Goal: Information Seeking & Learning: Check status

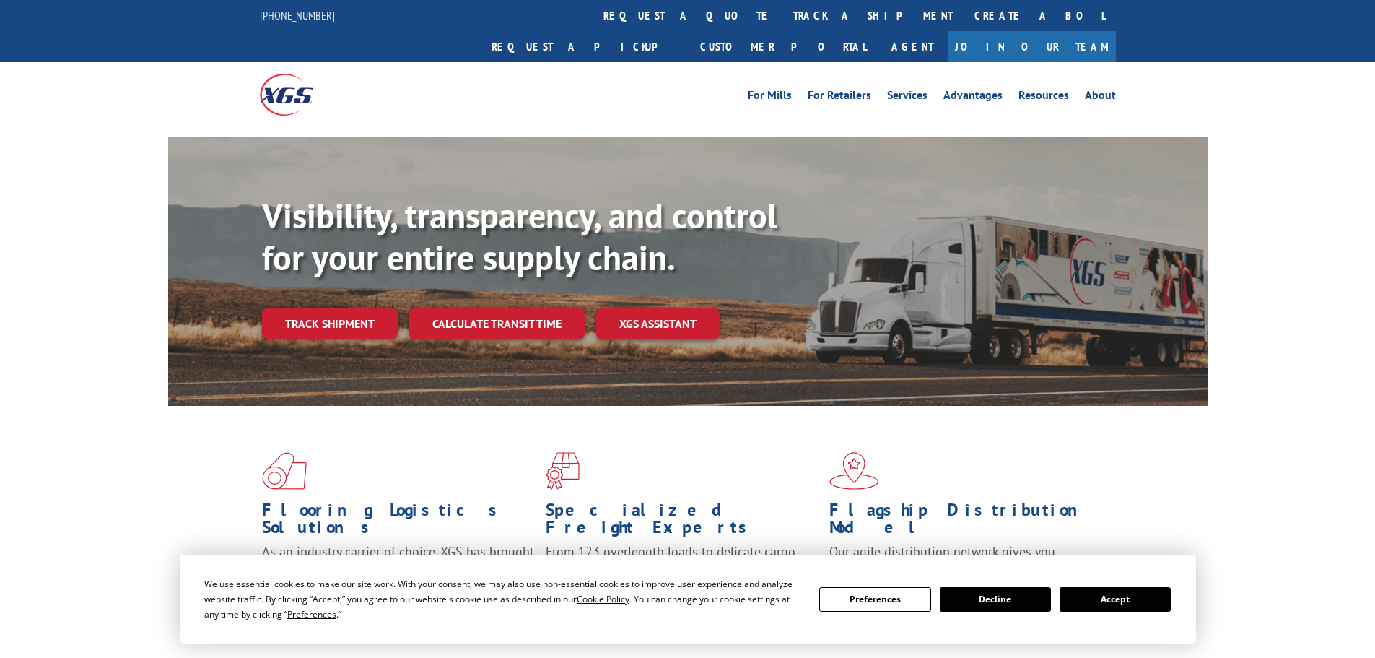
click at [310, 321] on div "Visibility, transparency, and control for your entire supply chain. Track shipm…" at bounding box center [735, 295] width 946 height 201
click at [326, 308] on link "Track shipment" at bounding box center [330, 323] width 136 height 30
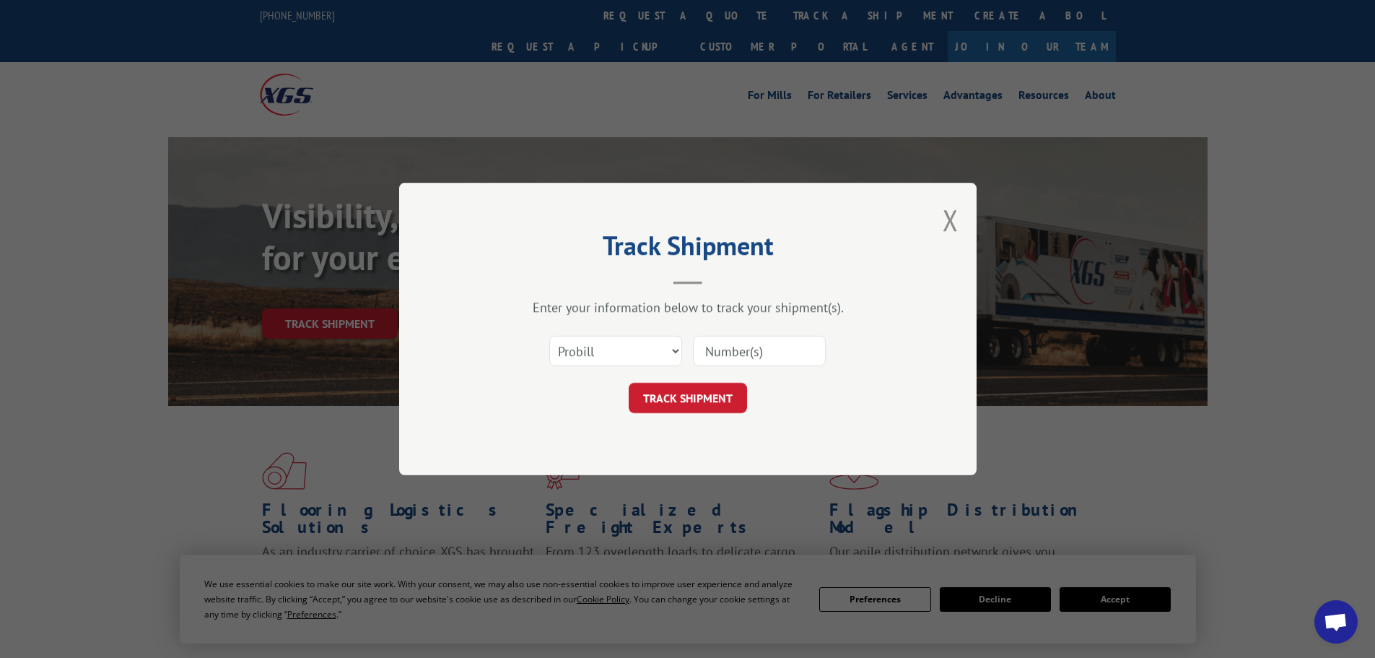
click at [331, 304] on div "Track Shipment Enter your information below to track your shipment(s). Select c…" at bounding box center [687, 329] width 1375 height 658
click at [785, 352] on input at bounding box center [759, 351] width 133 height 30
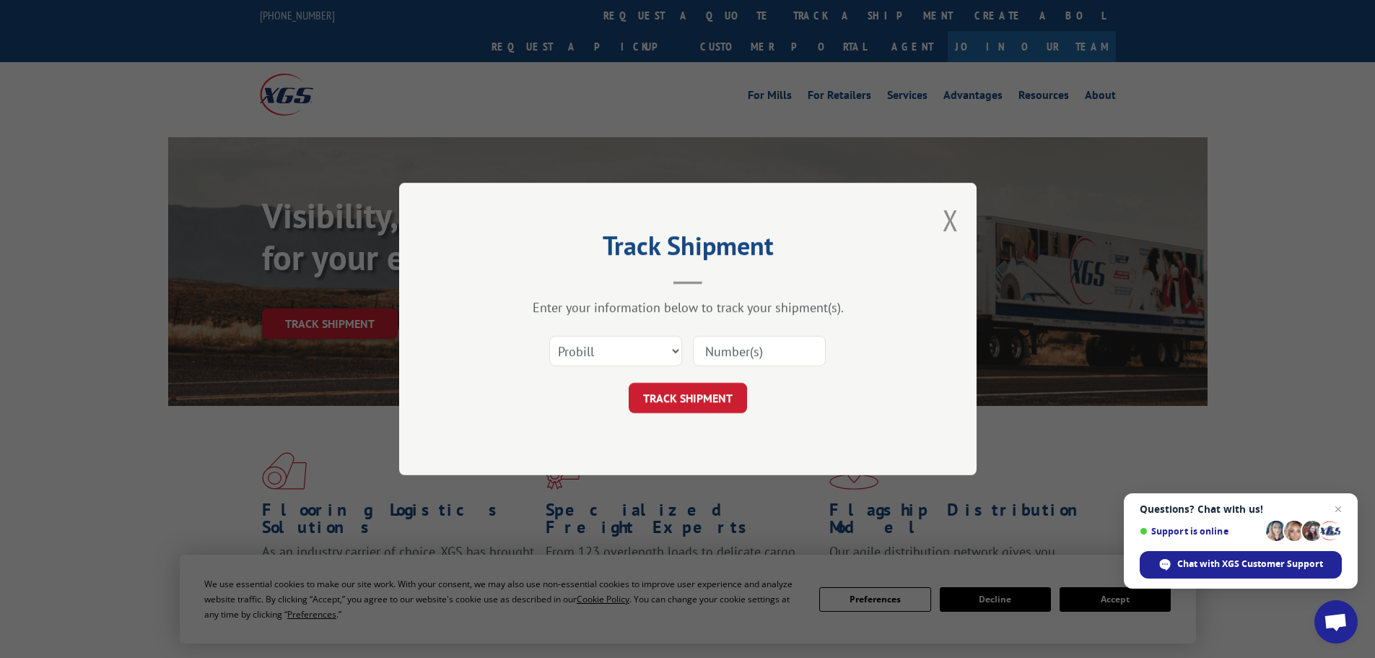
paste input "17516787"
type input "17516787"
click at [702, 420] on div "Track Shipment Enter your information below to track your shipment(s). Select c…" at bounding box center [688, 329] width 578 height 292
click at [704, 392] on button "TRACK SHIPMENT" at bounding box center [688, 398] width 118 height 30
